Goal: Navigation & Orientation: Go to known website

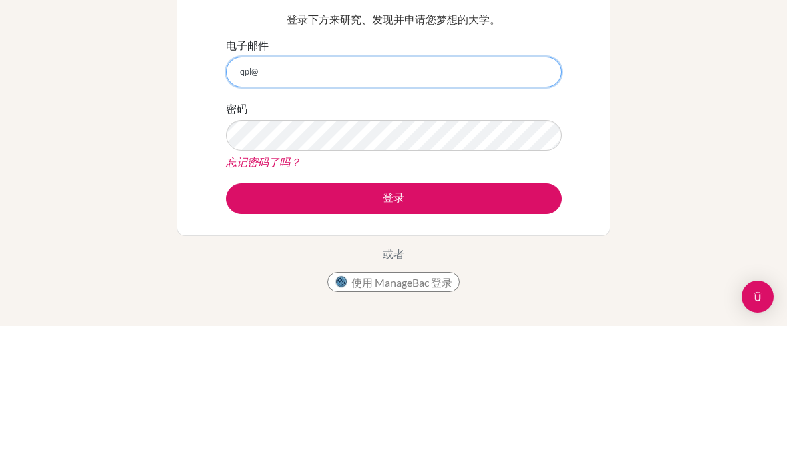
type input "qpl@hanacademy.edu.hk"
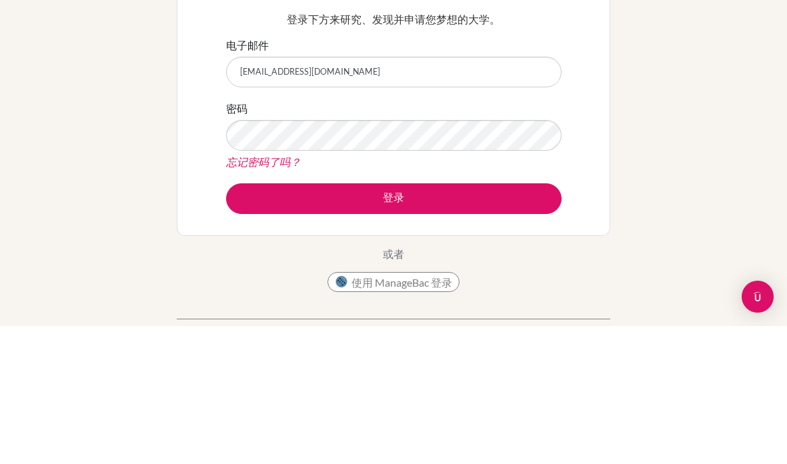
scroll to position [138, 0]
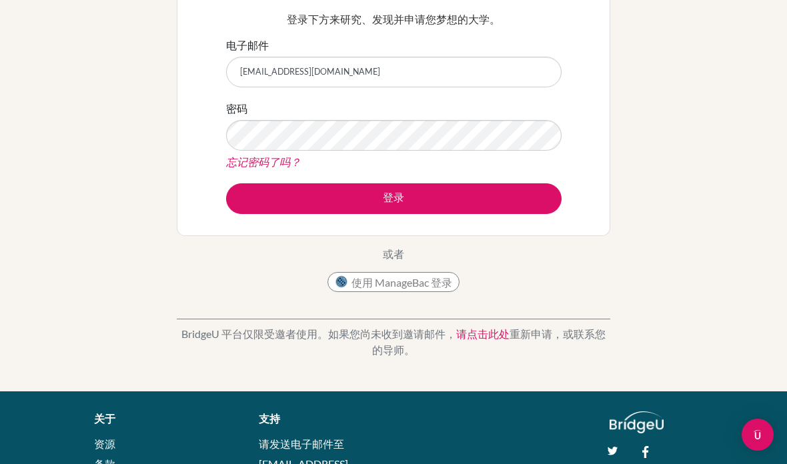
click at [378, 160] on div "忘记密码了吗？" at bounding box center [394, 162] width 336 height 16
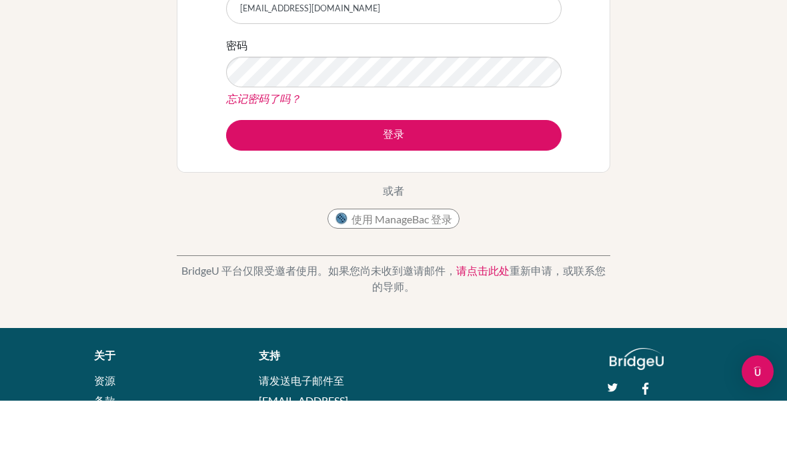
click at [363, 184] on button "登录" at bounding box center [394, 199] width 336 height 31
click at [508, 184] on button "登录" at bounding box center [394, 199] width 336 height 31
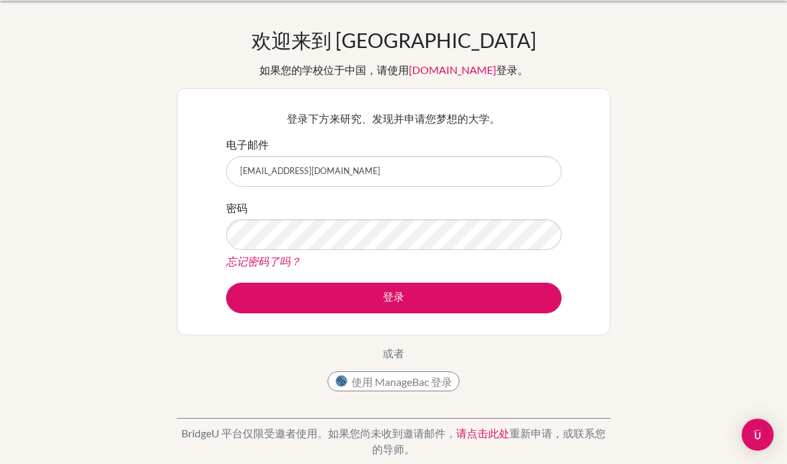
scroll to position [65, 0]
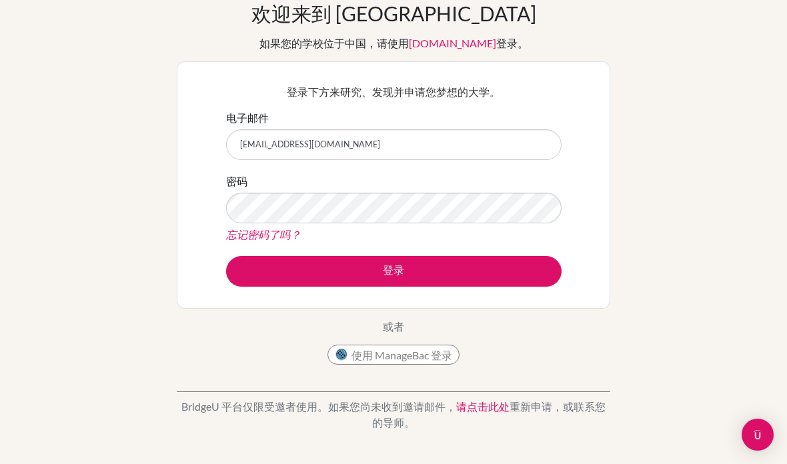
click at [348, 351] on img at bounding box center [341, 354] width 13 height 13
click at [416, 350] on font "使用 ManageBac 登录" at bounding box center [402, 355] width 101 height 13
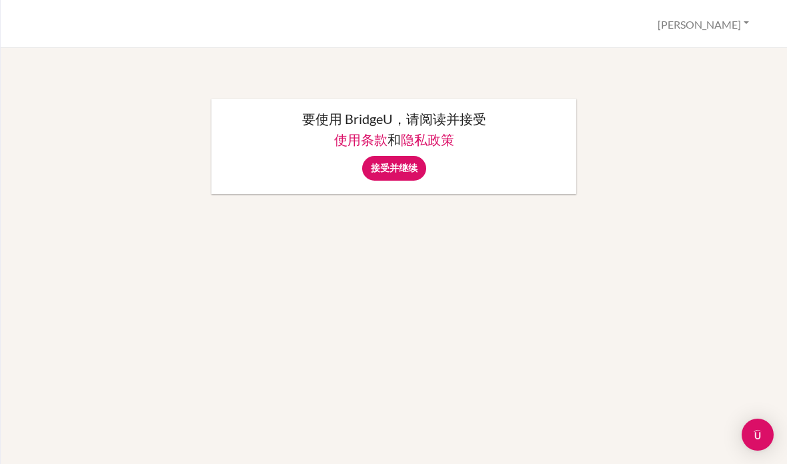
click at [403, 166] on input "接受并继续" at bounding box center [394, 168] width 64 height 25
